Goal: Task Accomplishment & Management: Manage account settings

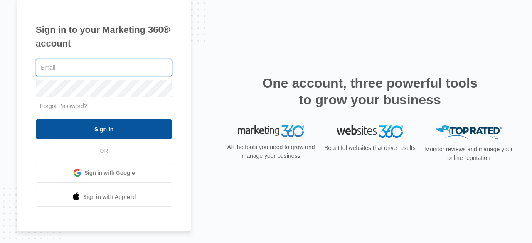
type input "[PERSON_NAME][EMAIL_ADDRESS][DOMAIN_NAME]"
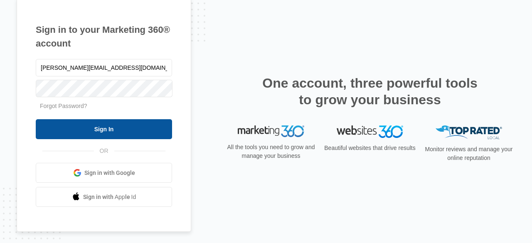
click at [127, 133] on input "Sign In" at bounding box center [104, 129] width 136 height 20
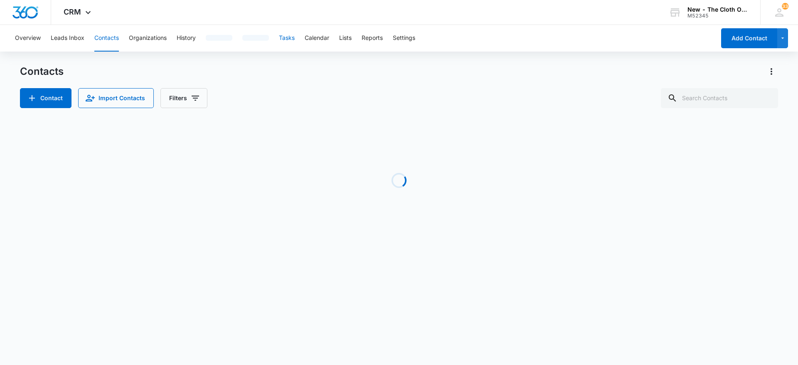
click at [289, 37] on button "Tasks" at bounding box center [287, 38] width 16 height 27
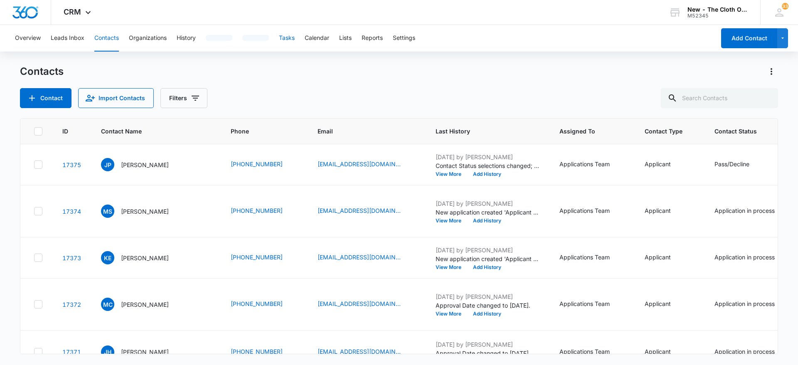
click at [289, 37] on button "Tasks" at bounding box center [287, 38] width 16 height 27
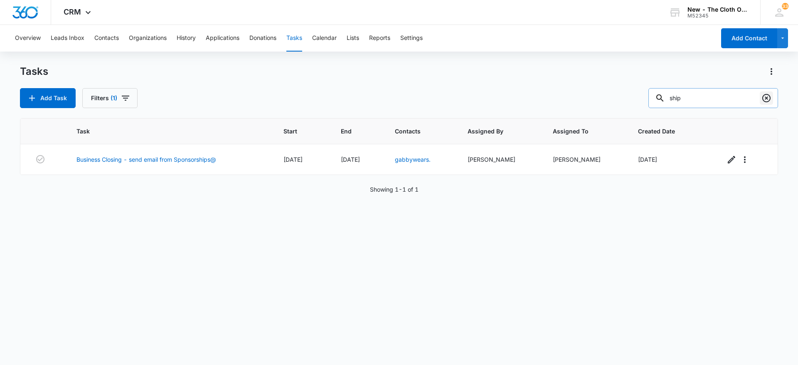
click at [767, 103] on icon "Clear" at bounding box center [766, 98] width 10 height 10
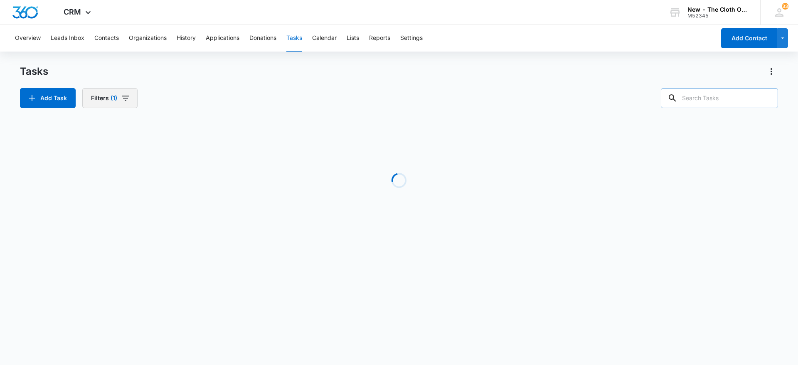
click at [122, 103] on button "Filters (1)" at bounding box center [109, 98] width 55 height 20
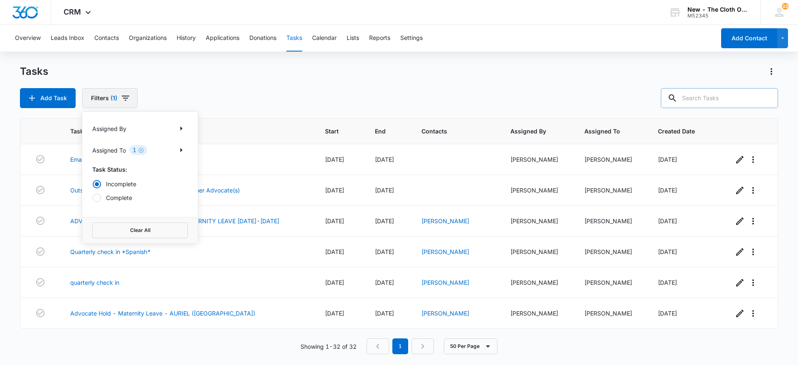
radio input "true"
click at [183, 153] on icon "Show Assigned To filters" at bounding box center [181, 150] width 10 height 10
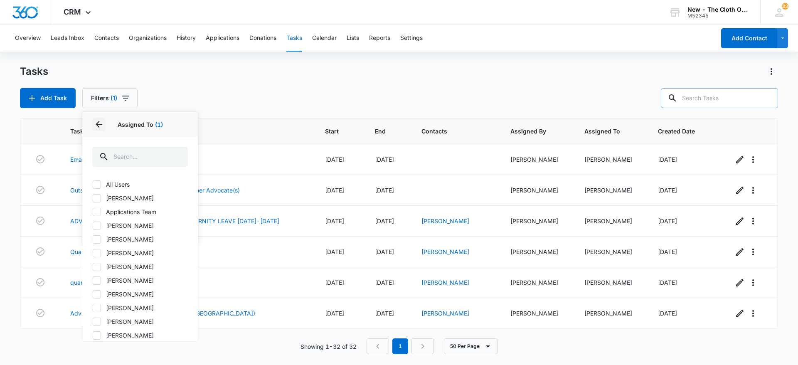
click at [100, 125] on icon "Back" at bounding box center [99, 124] width 10 height 10
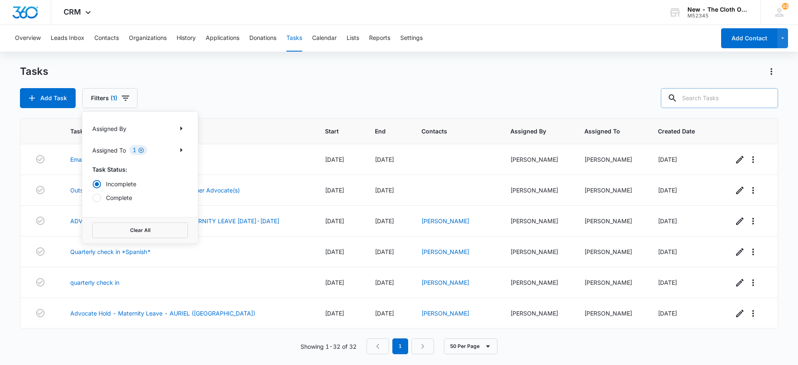
click at [140, 148] on icon "Clear" at bounding box center [140, 149] width 5 height 5
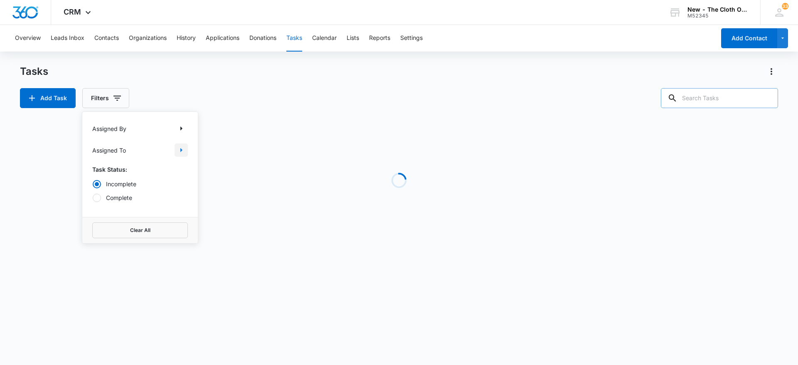
click at [182, 152] on icon "Show Assigned To filters" at bounding box center [181, 150] width 10 height 10
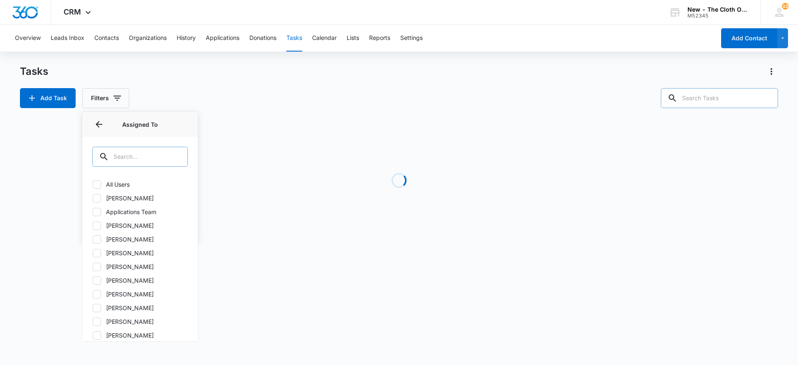
click at [147, 156] on input "text" at bounding box center [140, 157] width 96 height 20
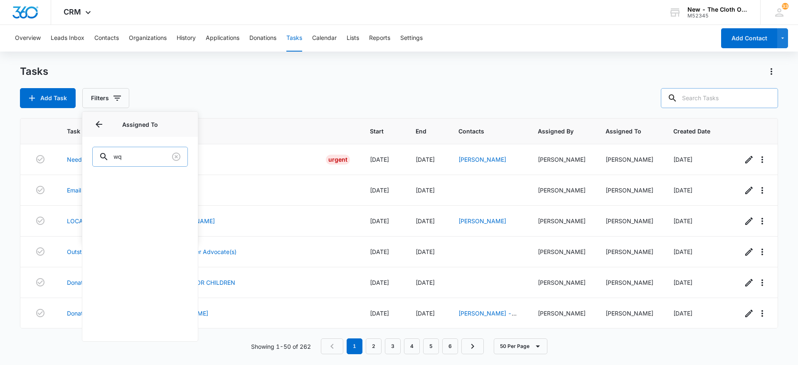
type input "w"
type input "sad"
click at [119, 178] on div "[PERSON_NAME]" at bounding box center [139, 189] width 115 height 29
click at [123, 184] on label "[PERSON_NAME]" at bounding box center [140, 184] width 96 height 9
click at [93, 184] on input "[PERSON_NAME]" at bounding box center [92, 184] width 0 height 0
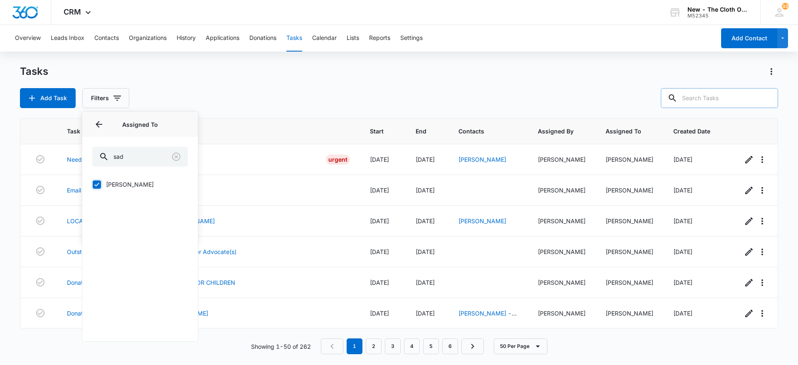
checkbox input "true"
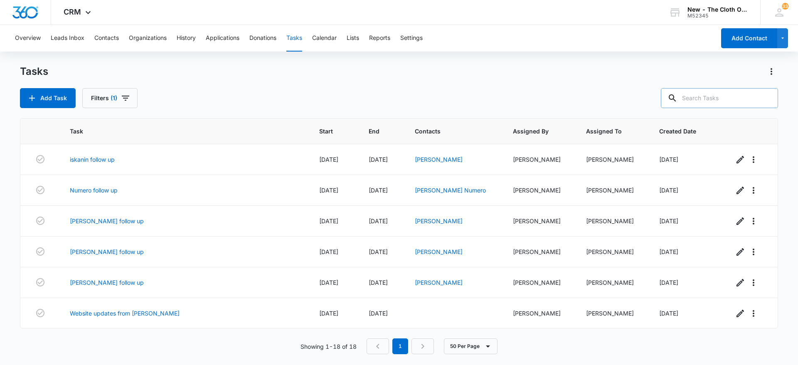
click at [333, 92] on div "Add Task Filters (1)" at bounding box center [399, 98] width 758 height 20
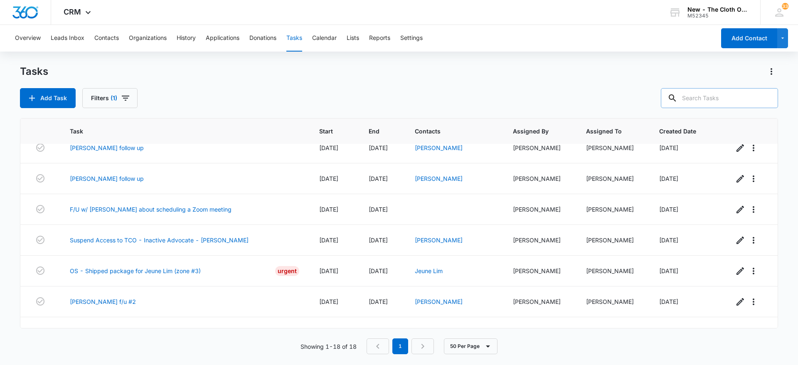
scroll to position [369, 0]
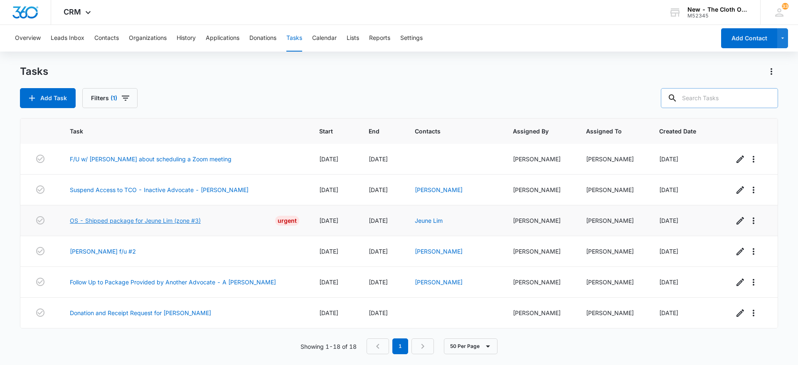
click at [173, 221] on link "OS - Shipped package for Jeune Lim (zone #3)" at bounding box center [135, 220] width 131 height 9
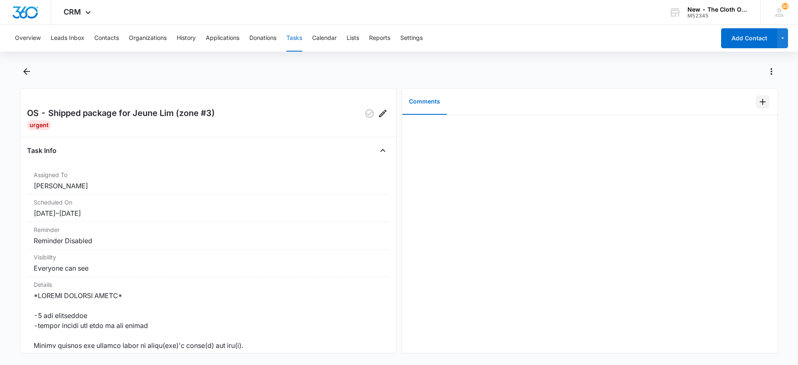
click at [757, 99] on icon "Add Comment" at bounding box center [762, 102] width 10 height 10
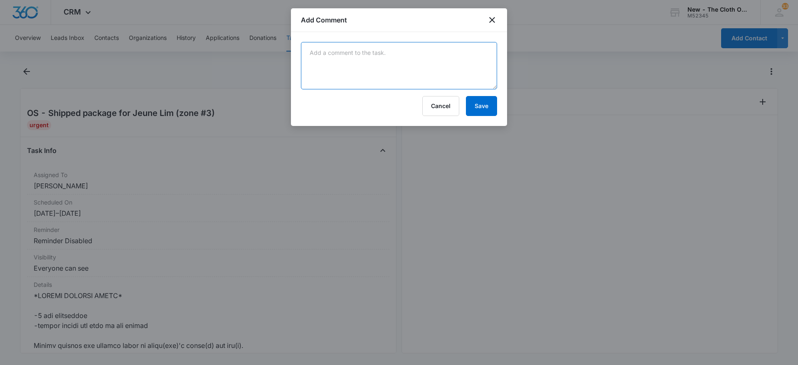
click at [460, 68] on textarea at bounding box center [399, 65] width 196 height 47
type textarea "Per Sadie via GChat: 12x7x10 5 lb 9 oz"
click at [488, 111] on button "Save" at bounding box center [481, 106] width 31 height 20
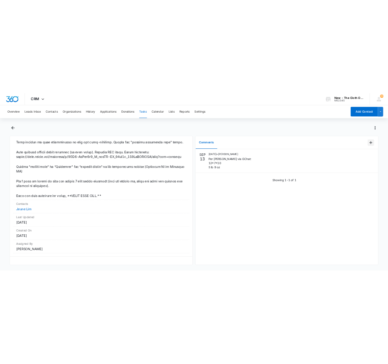
scroll to position [523, 0]
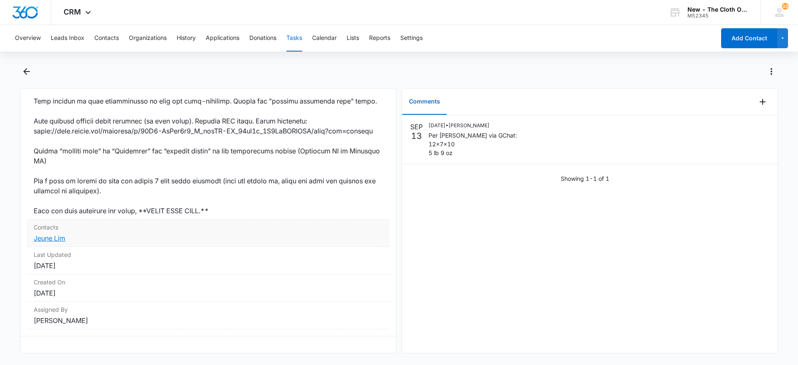
click at [50, 234] on link "Jeune Lim" at bounding box center [50, 238] width 32 height 8
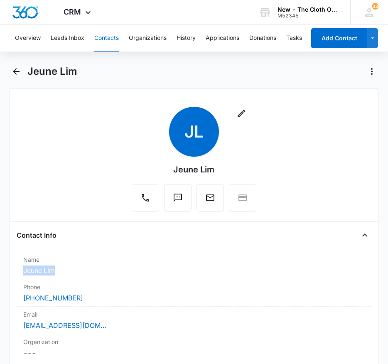
drag, startPoint x: 58, startPoint y: 270, endPoint x: 14, endPoint y: 276, distance: 44.4
copy dd "Jeune Lim"
drag, startPoint x: 113, startPoint y: 324, endPoint x: 7, endPoint y: 324, distance: 105.9
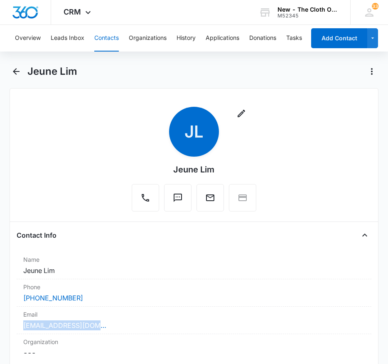
copy link "karmi.lim@gmail.com"
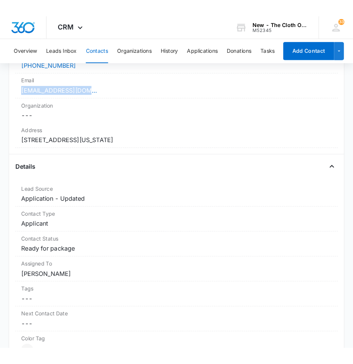
scroll to position [250, 0]
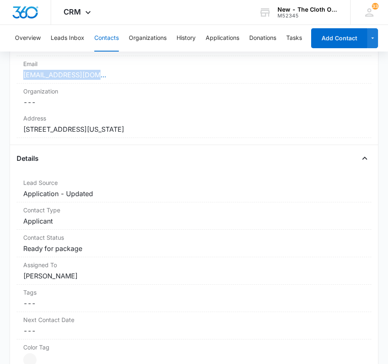
drag, startPoint x: 224, startPoint y: 129, endPoint x: 7, endPoint y: 129, distance: 216.4
copy dd "70 Nelsons Way Westampton Township New Jersey 08060"
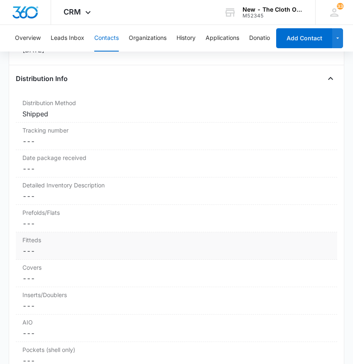
scroll to position [1956, 0]
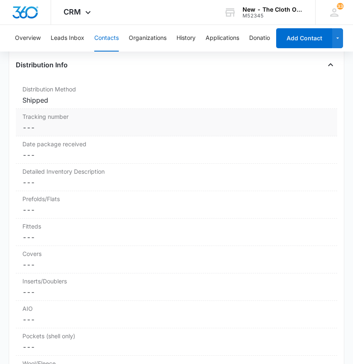
click at [41, 129] on dd "Cancel Save Changes ---" at bounding box center [176, 128] width 308 height 10
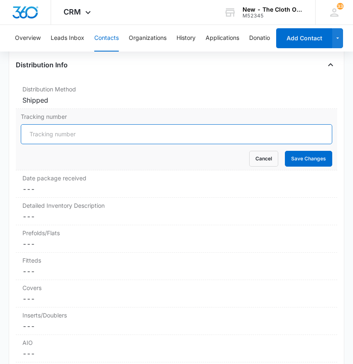
click at [41, 132] on input "Tracking number" at bounding box center [177, 134] width 312 height 20
paste input "9434636106194299847573"
type input "USPS 9434636106194299847573"
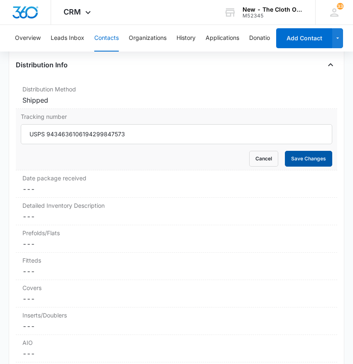
click at [310, 157] on button "Save Changes" at bounding box center [308, 159] width 47 height 16
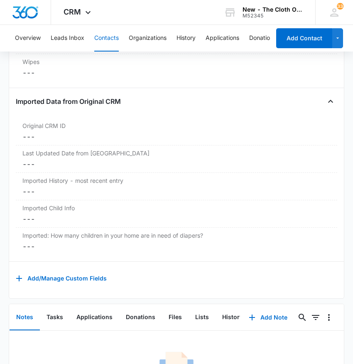
scroll to position [2437, 0]
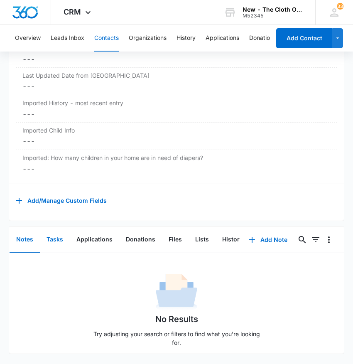
click at [48, 227] on button "Tasks" at bounding box center [55, 240] width 30 height 26
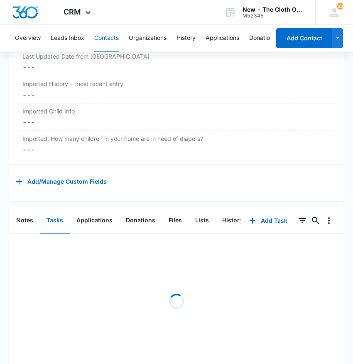
scroll to position [2382, 0]
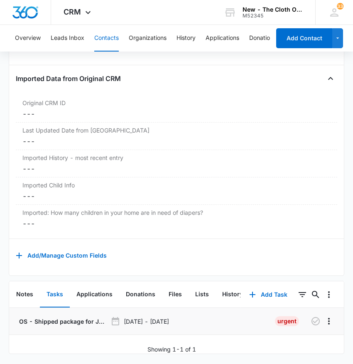
click at [64, 317] on p "OS - Shipped package for Jeune Lim (zone #3)" at bounding box center [62, 321] width 90 height 9
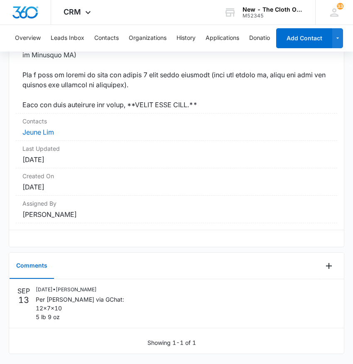
scroll to position [681, 0]
click at [324, 271] on icon "Add Comment" at bounding box center [329, 266] width 10 height 10
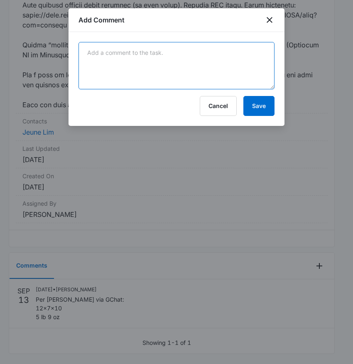
click at [186, 69] on textarea at bounding box center [177, 65] width 196 height 47
paste textarea "9434636106194299847573"
type textarea "9434636106194299847573"
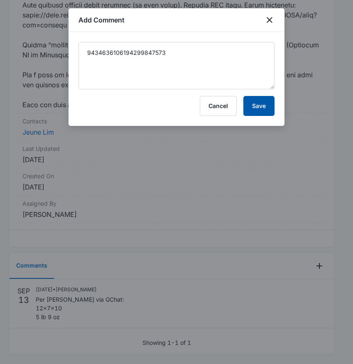
click at [264, 108] on button "Save" at bounding box center [258, 106] width 31 height 20
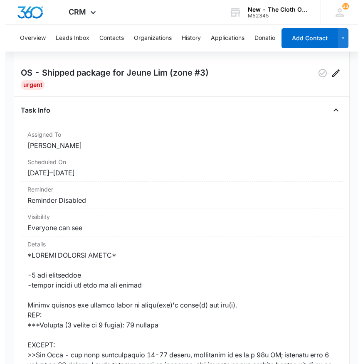
scroll to position [0, 0]
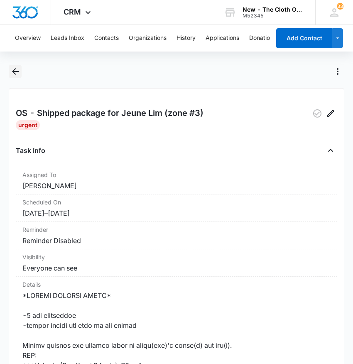
click at [15, 70] on icon "Back" at bounding box center [15, 71] width 10 height 10
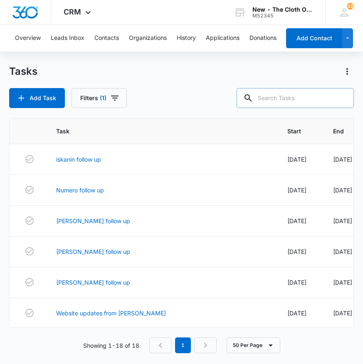
click at [297, 102] on input "text" at bounding box center [294, 98] width 117 height 20
type input "lim"
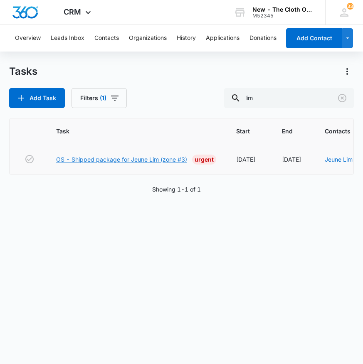
click at [141, 158] on link "OS - Shipped package for Jeune Lim (zone #3)" at bounding box center [121, 159] width 131 height 9
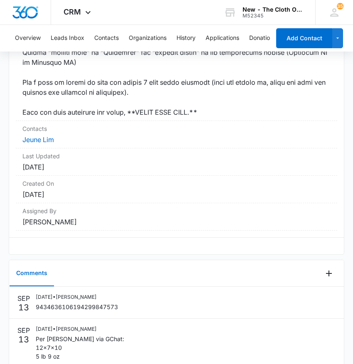
drag, startPoint x: 355, startPoint y: 93, endPoint x: 357, endPoint y: 295, distance: 201.9
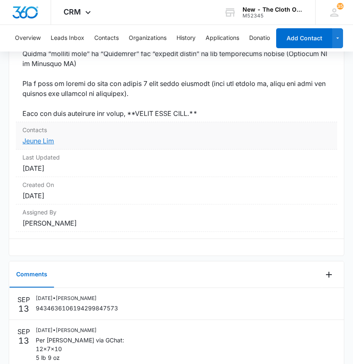
click at [46, 145] on link "Jeune Lim" at bounding box center [38, 141] width 32 height 8
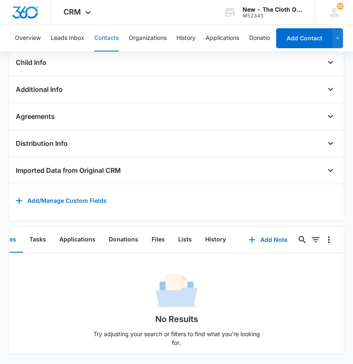
scroll to position [0, 23]
click at [145, 227] on button "Files" at bounding box center [157, 240] width 27 height 26
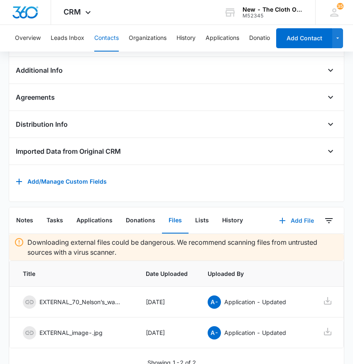
click at [301, 227] on button "Add File" at bounding box center [297, 221] width 52 height 20
click at [275, 250] on div "Upload Files" at bounding box center [285, 247] width 33 height 6
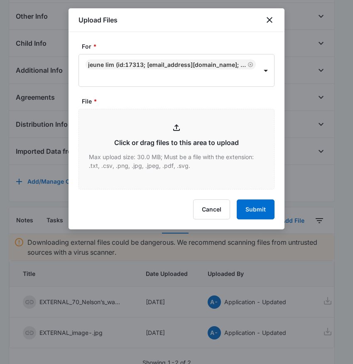
type input "C:\fakepath\9434636106194299847573---Jeune-Lim---09132025.pdf"
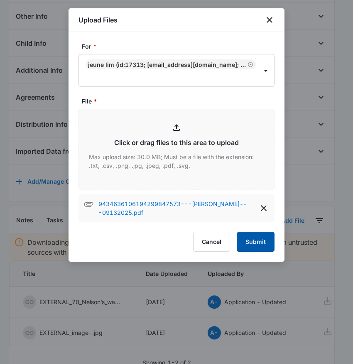
click at [250, 238] on button "Submit" at bounding box center [256, 242] width 38 height 20
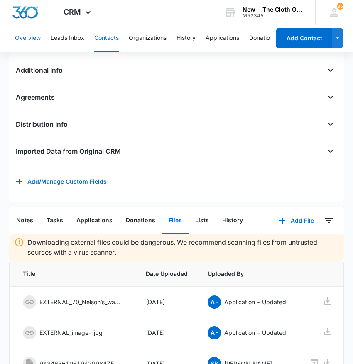
click at [22, 31] on button "Overview" at bounding box center [28, 38] width 26 height 27
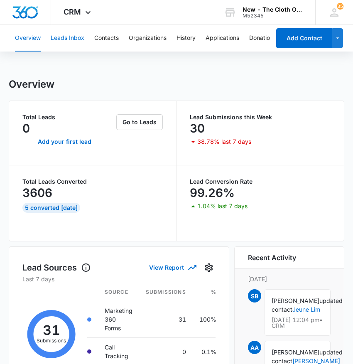
click at [63, 38] on button "Leads Inbox" at bounding box center [68, 38] width 34 height 27
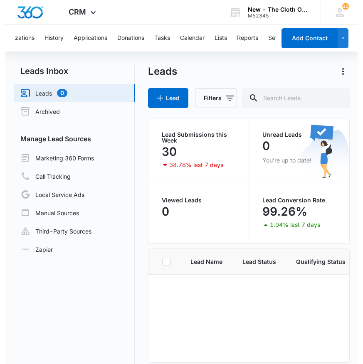
scroll to position [0, 151]
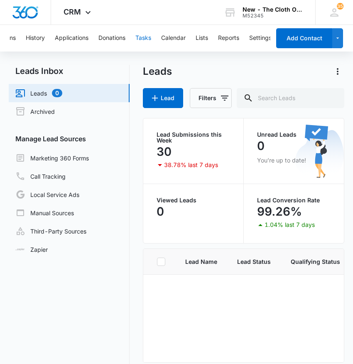
click at [149, 30] on button "Tasks" at bounding box center [143, 38] width 16 height 27
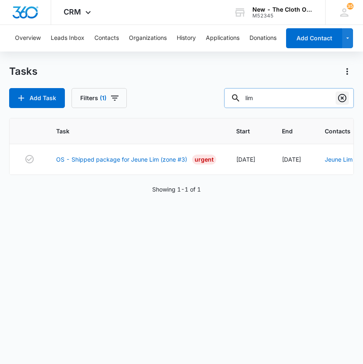
click at [342, 101] on icon "Clear" at bounding box center [342, 98] width 10 height 10
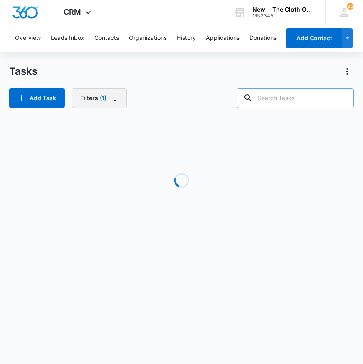
click at [110, 97] on icon "button" at bounding box center [115, 98] width 10 height 10
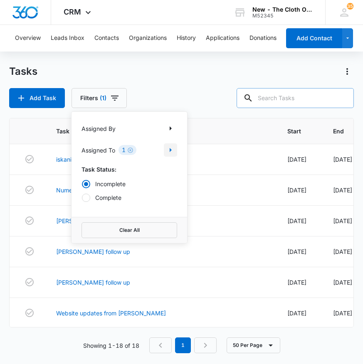
click at [170, 150] on icon "Show Assigned To filters" at bounding box center [170, 150] width 2 height 4
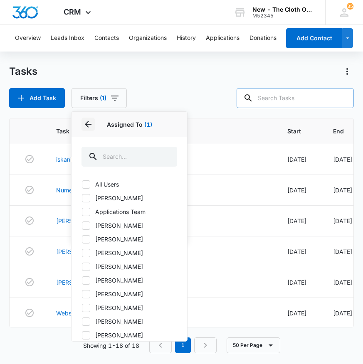
click at [89, 125] on icon "Back" at bounding box center [88, 124] width 10 height 10
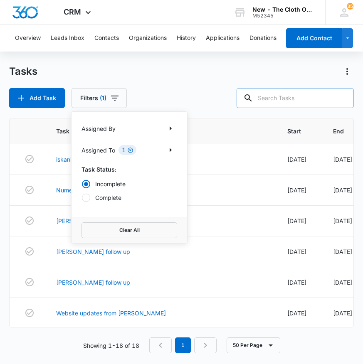
click at [130, 149] on icon "Clear" at bounding box center [130, 150] width 6 height 6
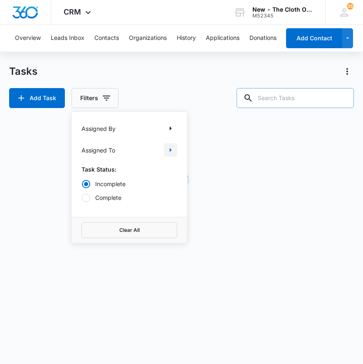
click at [171, 150] on icon "Show Assigned To filters" at bounding box center [170, 150] width 10 height 10
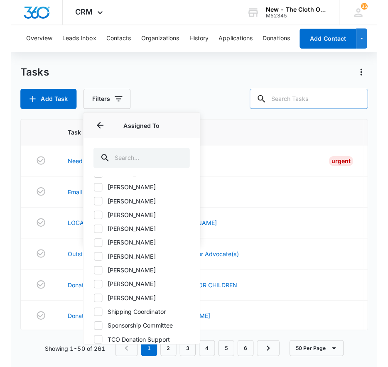
scroll to position [493, 0]
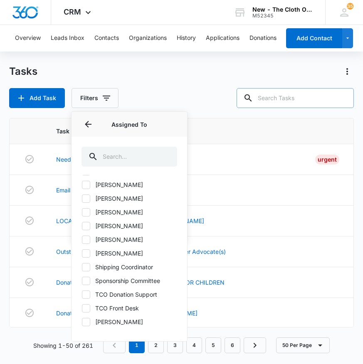
click at [133, 269] on label "Shipping Coordinator" at bounding box center [129, 267] width 96 height 9
click at [82, 267] on input "Shipping Coordinator" at bounding box center [81, 267] width 0 height 0
checkbox input "true"
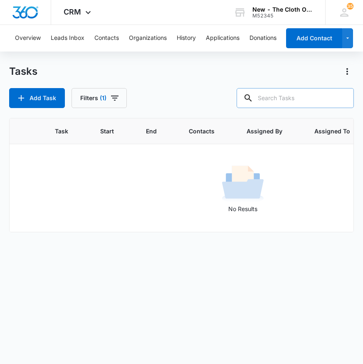
click at [223, 282] on div "Task Start End Contacts Assigned By Assigned To Created Date No Results" at bounding box center [181, 235] width 344 height 235
click at [183, 33] on button "History" at bounding box center [186, 38] width 19 height 27
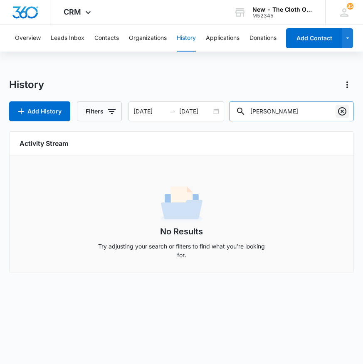
click at [344, 114] on icon "Clear" at bounding box center [342, 111] width 10 height 10
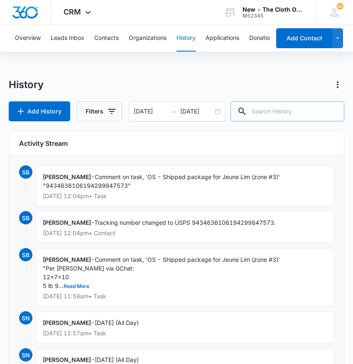
click at [117, 186] on span "Comment on task, 'OS - Shipped package for Jeune Lim (zone #3)' "94346361061942…" at bounding box center [161, 181] width 237 height 16
copy span "9434636106194299847573"
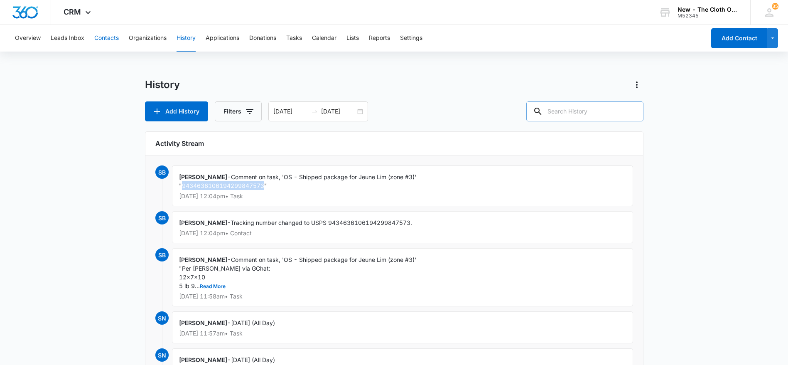
click at [106, 36] on button "Contacts" at bounding box center [106, 38] width 25 height 27
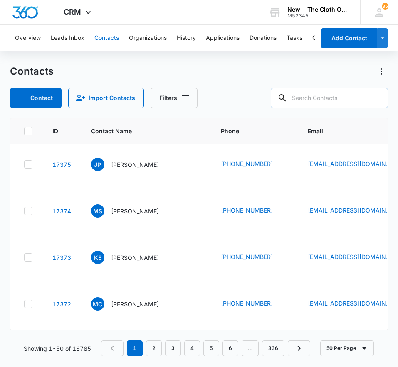
click at [346, 101] on input "text" at bounding box center [328, 98] width 117 height 20
paste input "marquitapremo@gmail.com)"
type input "marquitapremo@gmail.com"
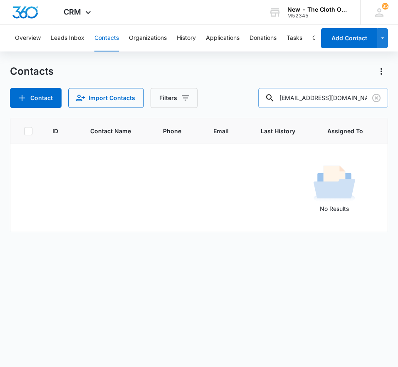
click at [356, 97] on input "marquitapremo@gmail.com" at bounding box center [323, 98] width 130 height 20
type input "89012"
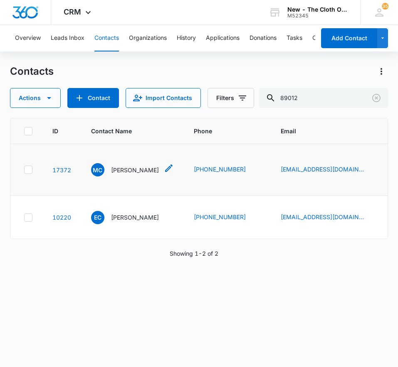
click at [126, 174] on p "[PERSON_NAME]" at bounding box center [135, 170] width 48 height 9
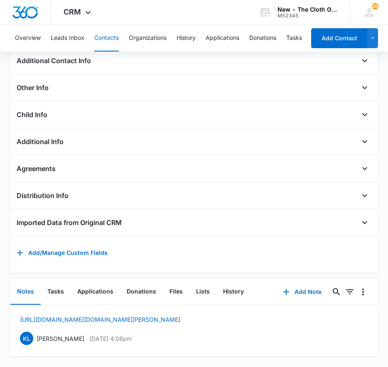
scroll to position [248, 0]
click at [303, 285] on button "Add Note" at bounding box center [302, 292] width 55 height 20
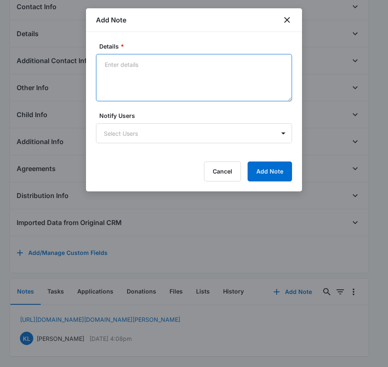
click at [248, 79] on textarea "Details *" at bounding box center [194, 77] width 196 height 47
click at [270, 68] on textarea "Details *" at bounding box center [194, 77] width 196 height 47
type textarea "09/12/25 - Rcvd PayPal donation."
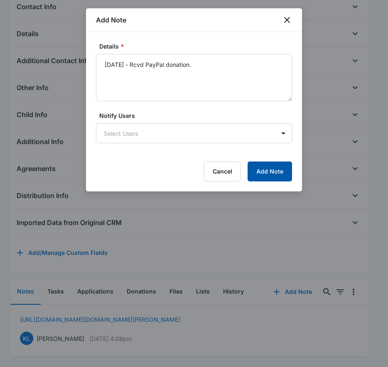
click at [281, 167] on button "Add Note" at bounding box center [270, 172] width 44 height 20
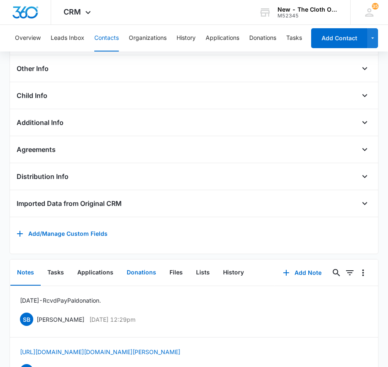
click at [142, 280] on button "Donations" at bounding box center [141, 273] width 43 height 26
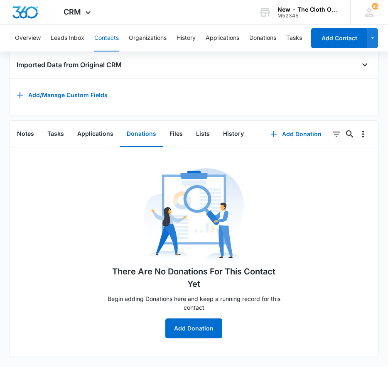
scroll to position [405, 0]
click at [203, 320] on button "Add Donation" at bounding box center [193, 329] width 57 height 20
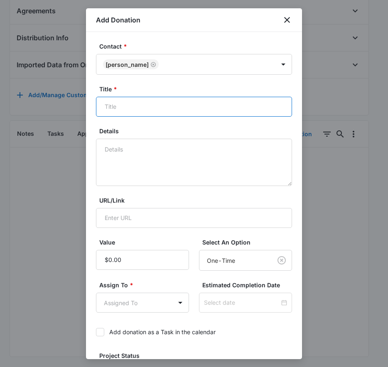
click at [216, 115] on input "Title *" at bounding box center [194, 107] width 196 height 20
type input "Applicant PayPal Donation (September 2025)"
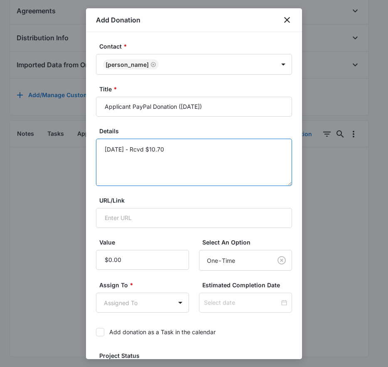
click at [228, 164] on textarea "09/12/25 - Rcvd $10.70" at bounding box center [194, 162] width 196 height 47
paste textarea "marquitapremo@gmail.com"
click at [169, 183] on textarea "09/12/25 - Rcvd $10.70 marquitapremo@gmail.com - Marquita Premo" at bounding box center [194, 162] width 196 height 47
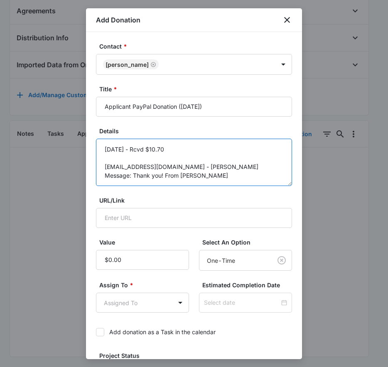
type textarea "09/12/25 - Rcvd $10.70 marquitapremo@gmail.com - Marquita Premo Message: Thank …"
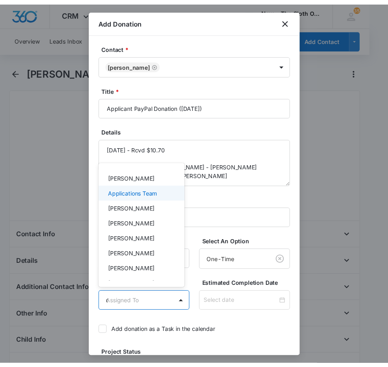
scroll to position [0, 0]
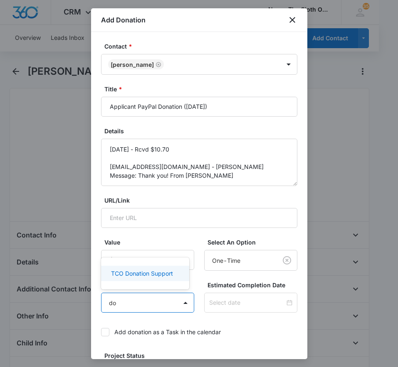
type input "don"
click at [173, 276] on div "TCO Donation Support" at bounding box center [144, 273] width 67 height 9
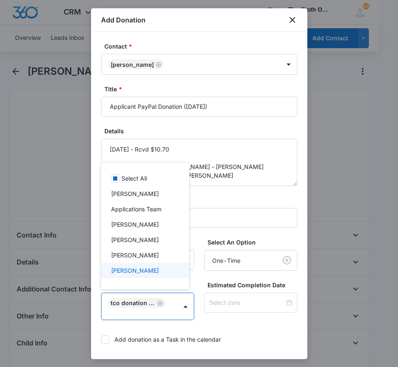
click at [268, 304] on div at bounding box center [199, 183] width 398 height 367
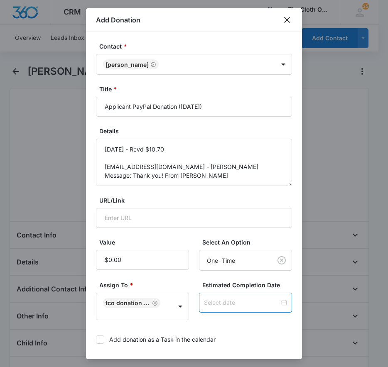
click at [266, 307] on input at bounding box center [242, 302] width 76 height 9
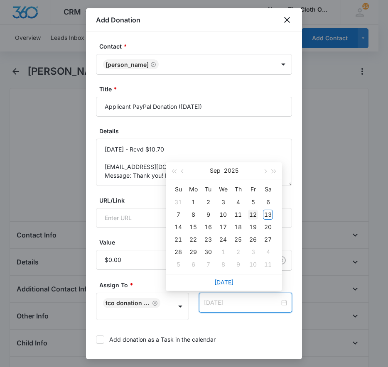
type input "Sep 12, 2025"
click at [253, 216] on div "12" at bounding box center [253, 215] width 10 height 10
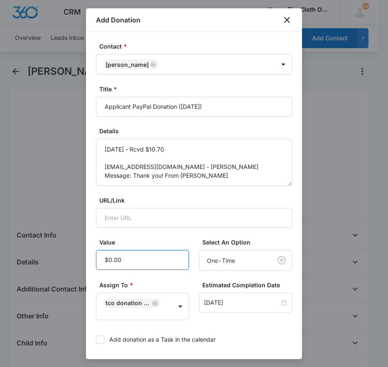
click at [145, 264] on input "Value" at bounding box center [142, 260] width 93 height 20
type input "$10.70"
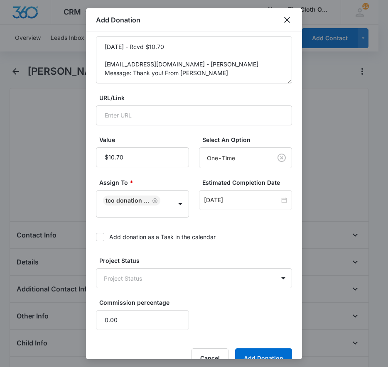
scroll to position [103, 0]
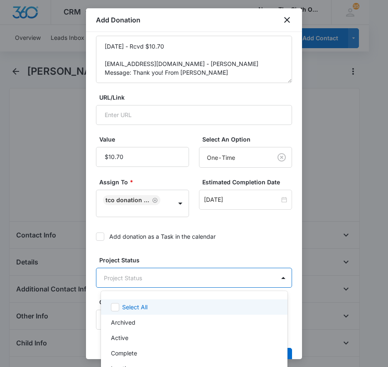
click at [242, 285] on body "CRM Apps Reputation Websites Forms CRM Email Social Shop Payments POS Ads Intel…" at bounding box center [194, 183] width 388 height 367
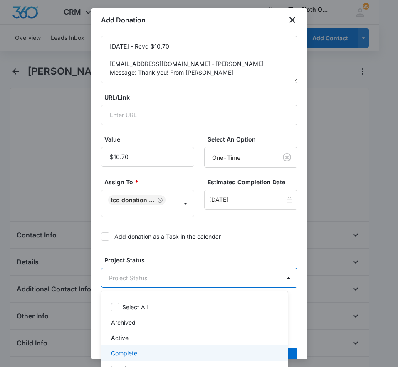
click at [135, 349] on p "Complete" at bounding box center [124, 353] width 26 height 9
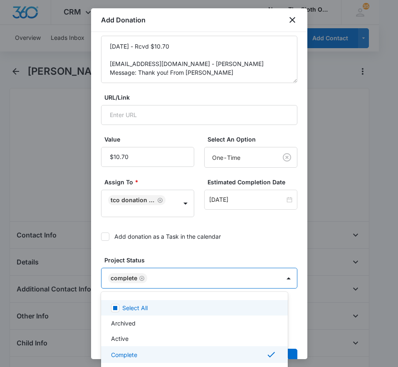
click at [266, 250] on div at bounding box center [199, 183] width 398 height 367
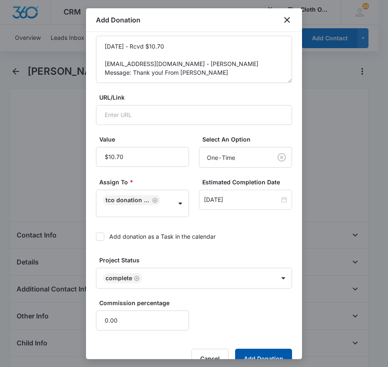
click at [267, 348] on form "Contact * Mimi Cutler Title * Applicant PayPal Donation (September 2025) Detail…" at bounding box center [194, 154] width 196 height 430
click at [248, 353] on button "Add Donation" at bounding box center [263, 359] width 57 height 20
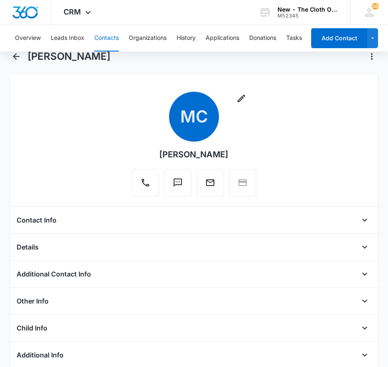
scroll to position [14, 0]
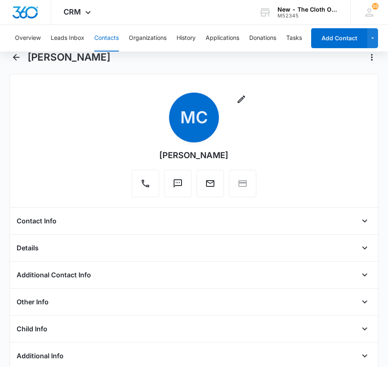
click at [103, 32] on button "Contacts" at bounding box center [106, 38] width 25 height 27
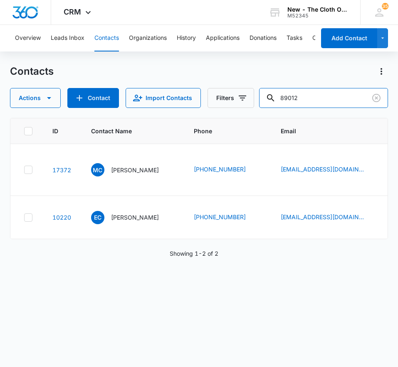
drag, startPoint x: 326, startPoint y: 94, endPoint x: 256, endPoint y: 90, distance: 70.3
click at [256, 90] on div "Actions Contact Import Contacts Filters 89012" at bounding box center [199, 98] width 378 height 20
paste input "[EMAIL_ADDRESS][DOMAIN_NAME]"
type input "[EMAIL_ADDRESS][DOMAIN_NAME]"
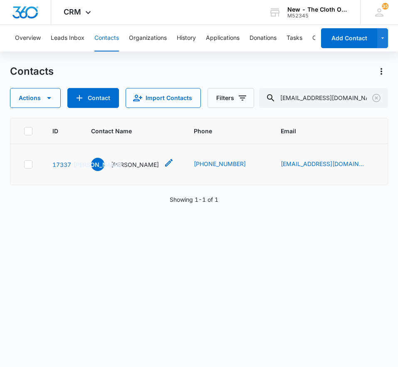
click at [134, 169] on p "[PERSON_NAME]" at bounding box center [135, 164] width 48 height 9
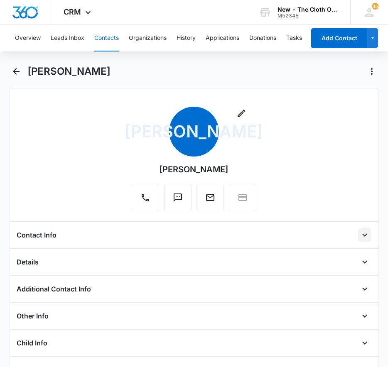
click at [360, 232] on icon "Open" at bounding box center [365, 235] width 10 height 10
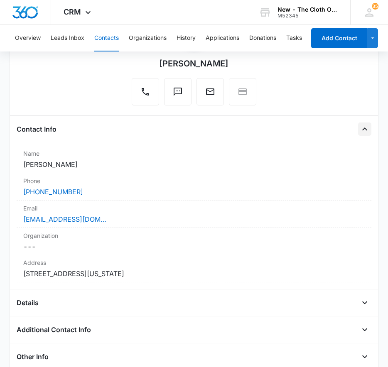
scroll to position [105, 0]
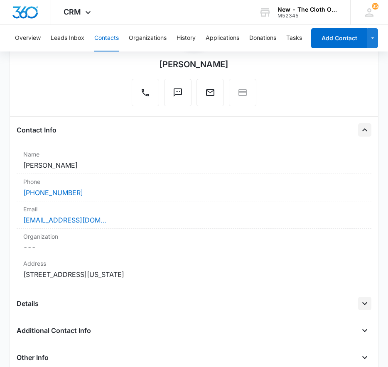
click at [360, 302] on icon "Open" at bounding box center [365, 304] width 10 height 10
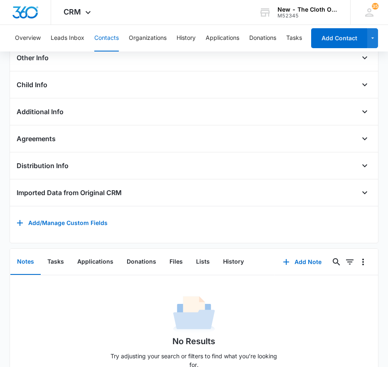
scroll to position [690, 0]
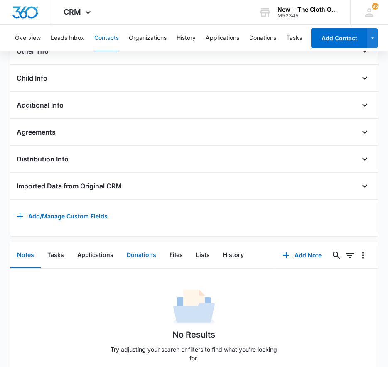
click at [142, 263] on button "Donations" at bounding box center [141, 256] width 43 height 26
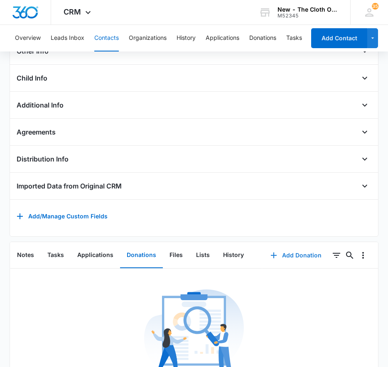
click at [286, 263] on button "Add Donation" at bounding box center [296, 255] width 68 height 20
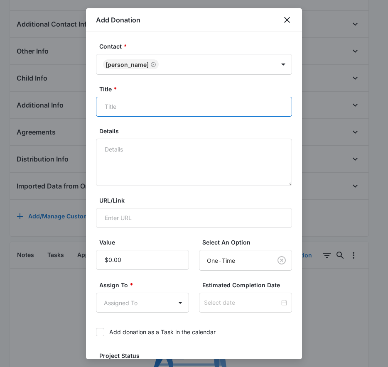
click at [227, 102] on input "Title *" at bounding box center [194, 107] width 196 height 20
type input "Applicant PayPal Donation (September 2025)"
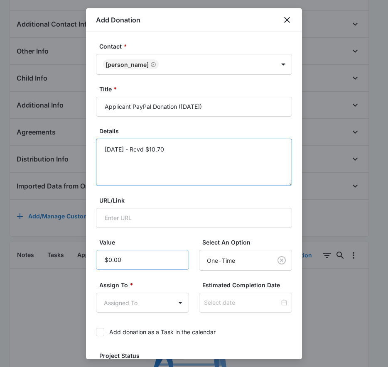
type textarea "09/12/25 - Rcvd $10.70"
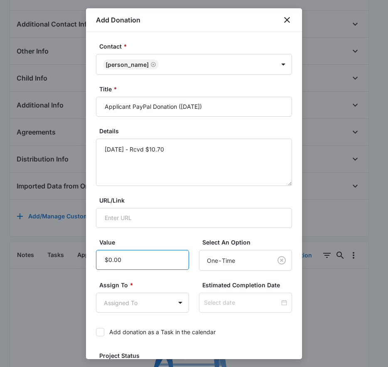
click at [166, 253] on input "Value" at bounding box center [142, 260] width 93 height 20
type input "$10.70"
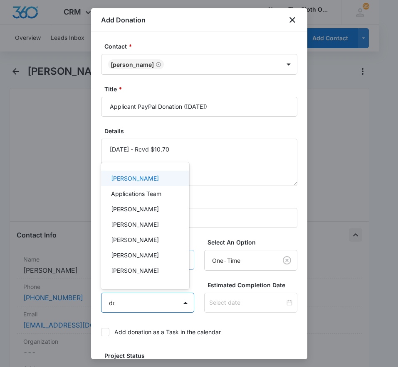
type input "don"
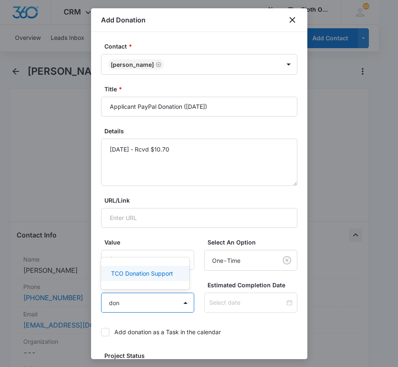
click at [152, 276] on p "TCO Donation Support" at bounding box center [142, 273] width 62 height 9
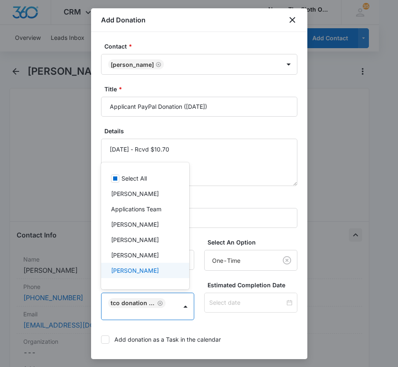
click at [276, 303] on div at bounding box center [199, 183] width 398 height 367
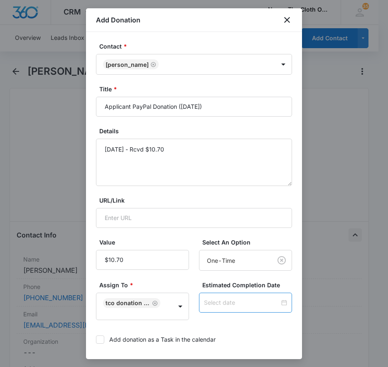
click at [275, 305] on div at bounding box center [245, 302] width 83 height 9
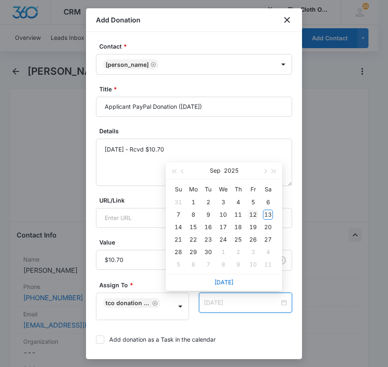
type input "Sep 12, 2025"
click at [254, 214] on div "12" at bounding box center [253, 215] width 10 height 10
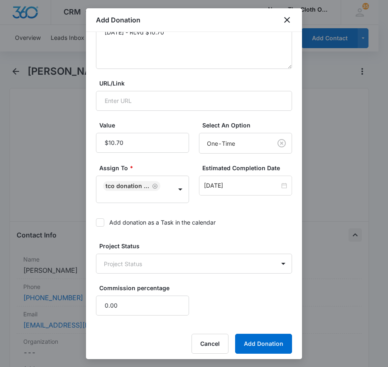
scroll to position [122, 0]
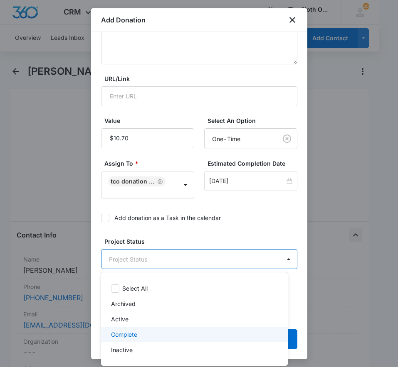
click at [144, 328] on div "Complete" at bounding box center [194, 334] width 187 height 15
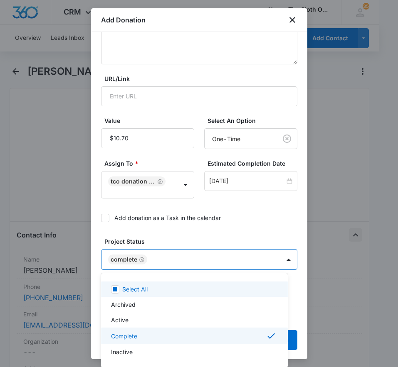
click at [234, 228] on div at bounding box center [199, 183] width 398 height 367
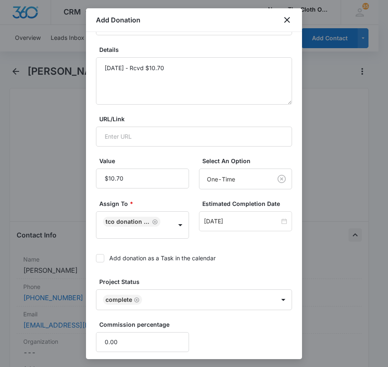
scroll to position [123, 0]
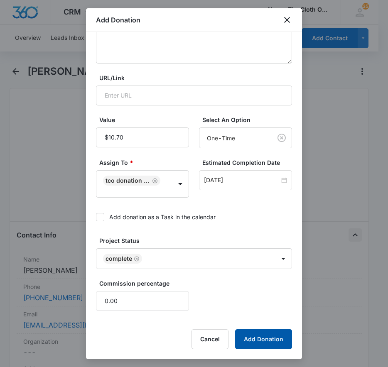
click at [257, 343] on button "Add Donation" at bounding box center [263, 339] width 57 height 20
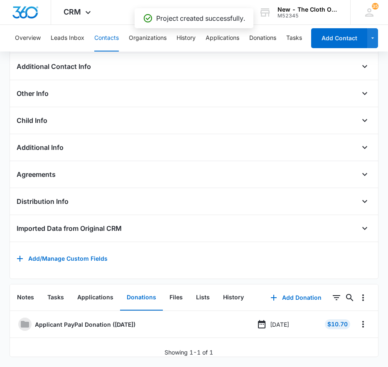
scroll to position [667, 0]
click at [28, 285] on button "Notes" at bounding box center [25, 298] width 30 height 26
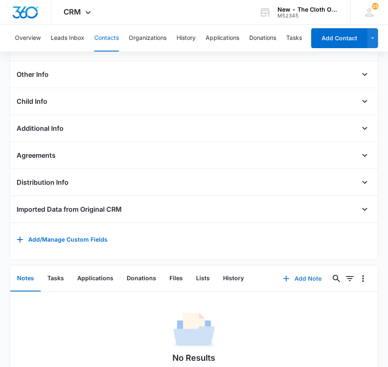
click at [283, 288] on button "Add Note" at bounding box center [302, 279] width 55 height 20
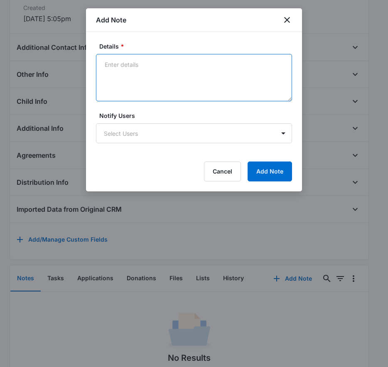
click at [248, 81] on textarea "Details *" at bounding box center [194, 77] width 196 height 47
type textarea "09/12/25 - Rcvd PayPal donation."
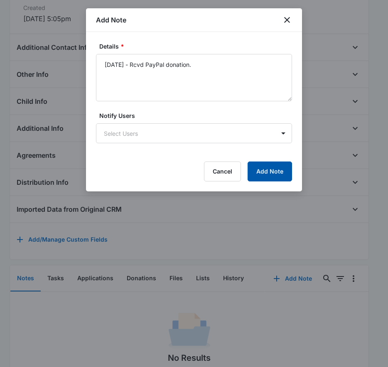
click at [280, 169] on button "Add Note" at bounding box center [270, 172] width 44 height 20
